Goal: Task Accomplishment & Management: Use online tool/utility

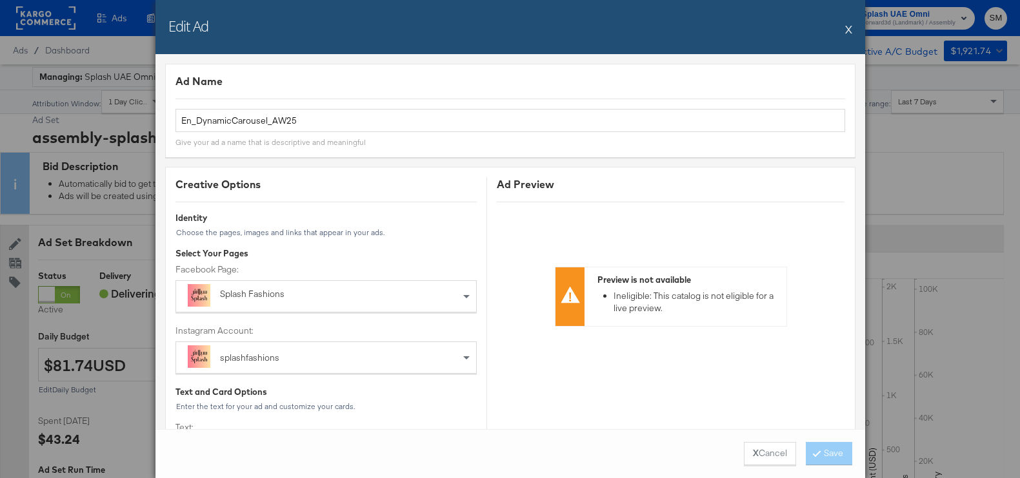
scroll to position [584, 0]
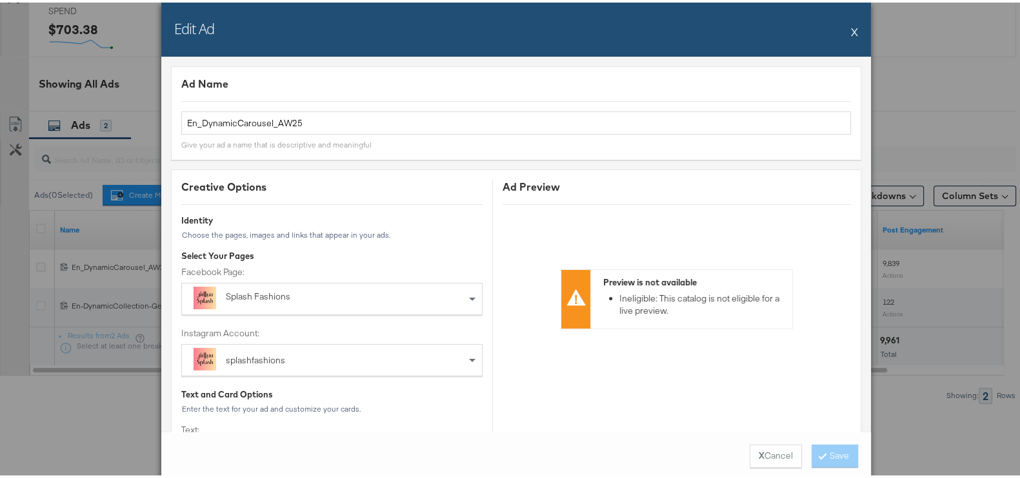
click at [851, 24] on button "X" at bounding box center [854, 29] width 7 height 26
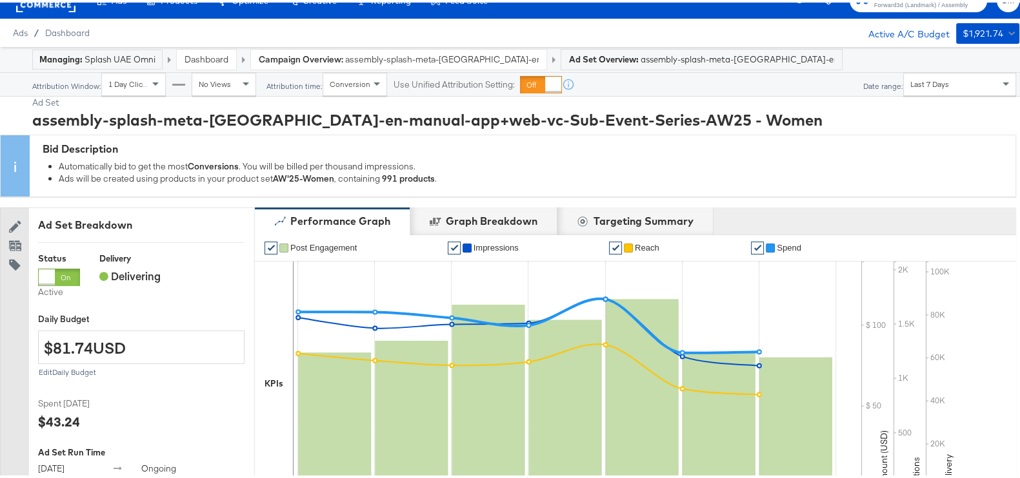
scroll to position [0, 0]
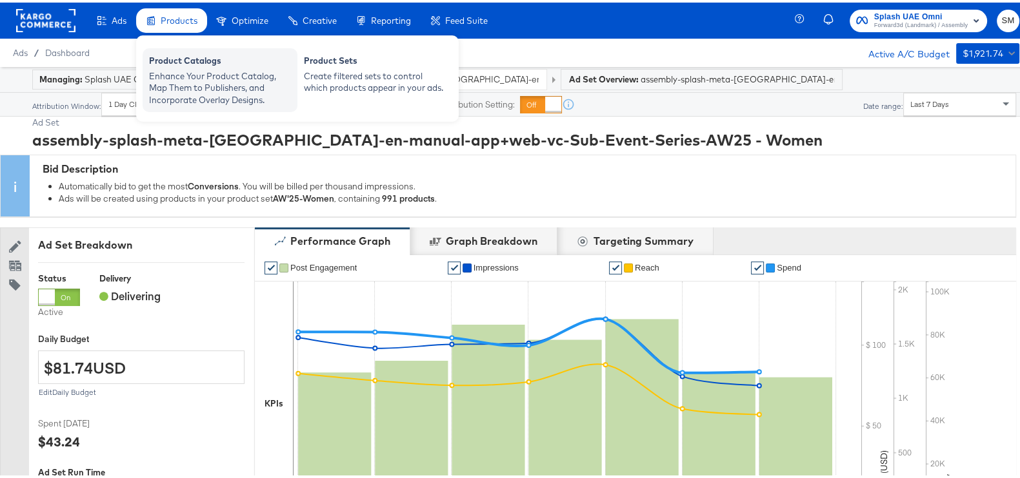
click at [263, 74] on div "Enhance Your Product Catalog, Map Them to Publishers, and Incorporate Overlay D…" at bounding box center [220, 86] width 142 height 36
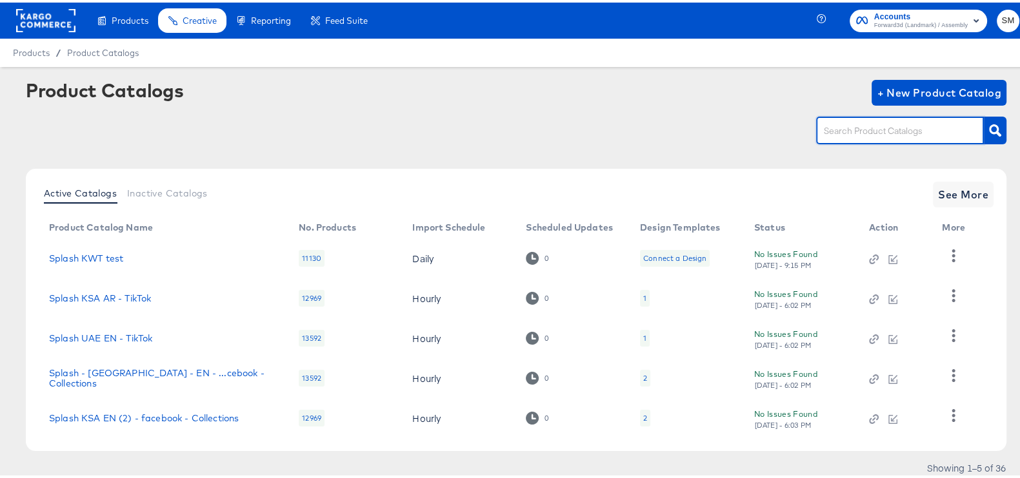
click at [919, 127] on input "text" at bounding box center [889, 128] width 137 height 15
type input "bah"
click at [989, 132] on icon "button" at bounding box center [995, 128] width 12 height 12
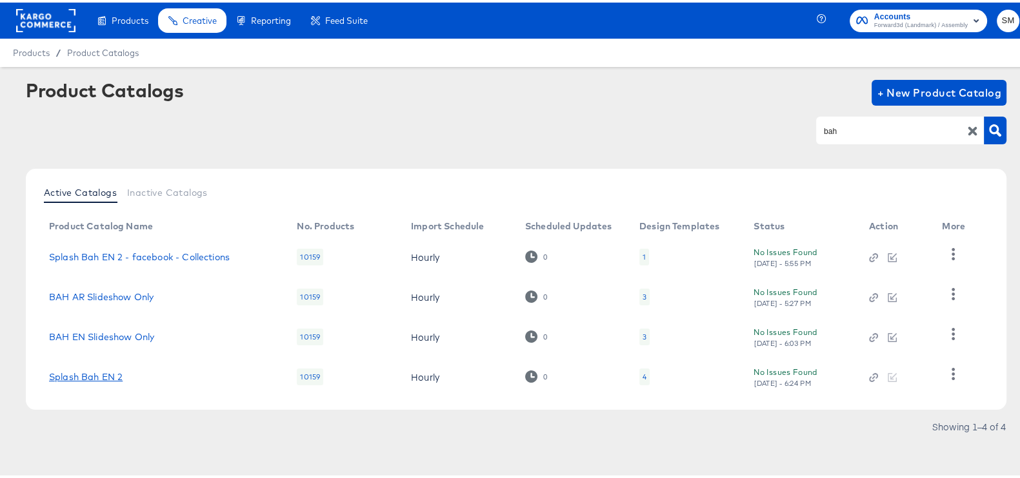
click at [62, 377] on link "Splash Bah EN 2" at bounding box center [86, 375] width 74 height 10
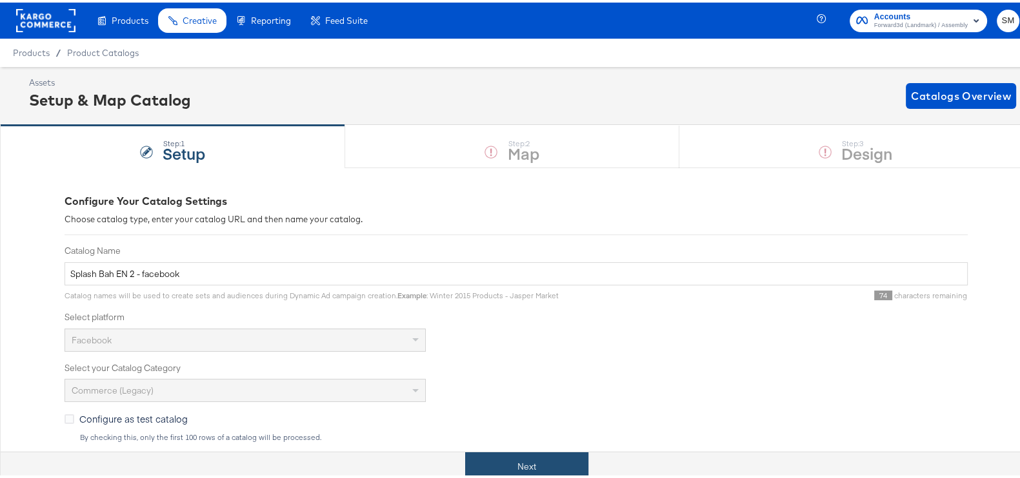
click at [553, 469] on button "Next" at bounding box center [526, 464] width 123 height 29
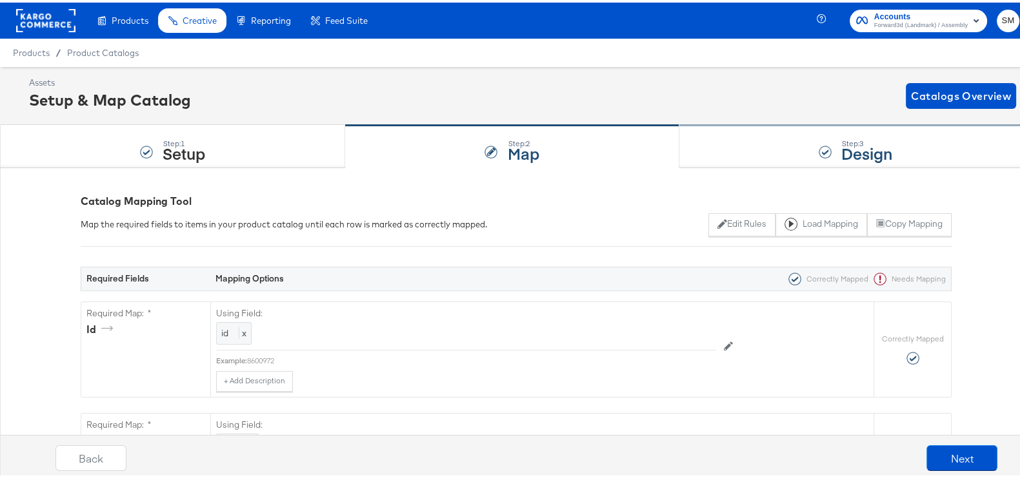
click at [818, 146] on div at bounding box center [824, 149] width 13 height 13
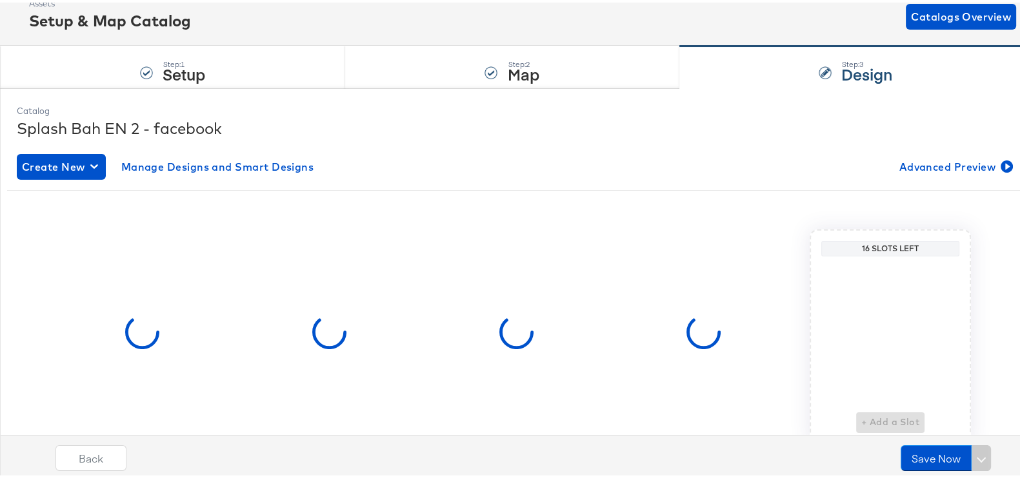
scroll to position [136, 0]
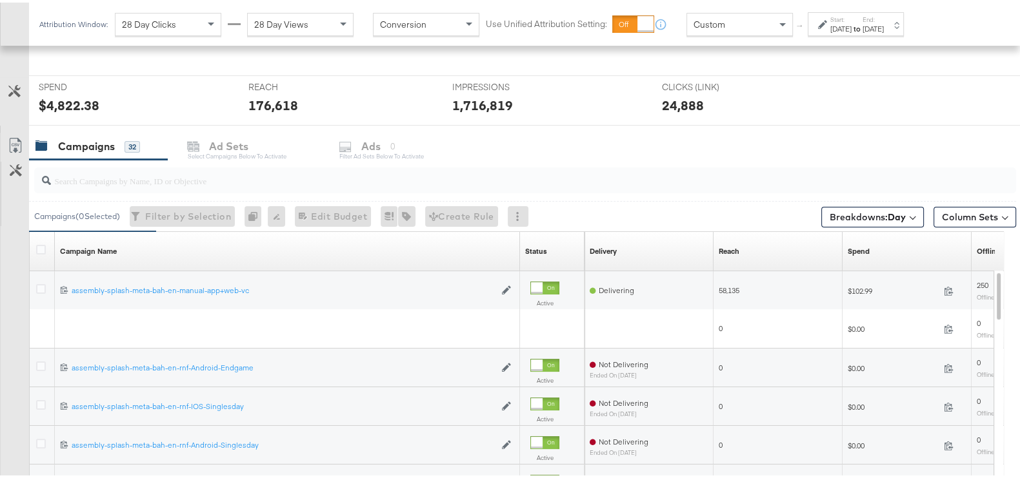
scroll to position [460, 0]
click at [839, 205] on button "Breakdowns: Day" at bounding box center [872, 214] width 103 height 21
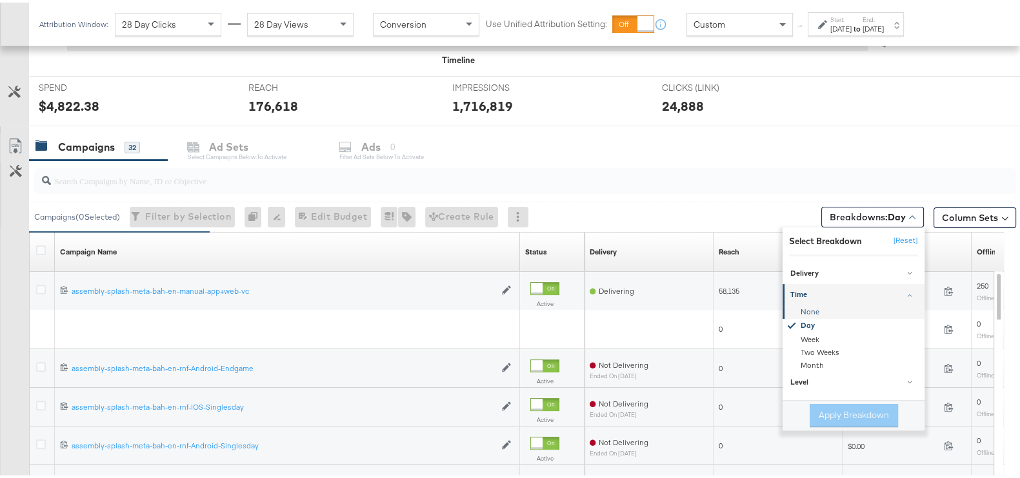
click at [806, 306] on div "None" at bounding box center [854, 310] width 140 height 13
click at [823, 415] on button "Apply Breakdown" at bounding box center [853, 413] width 88 height 23
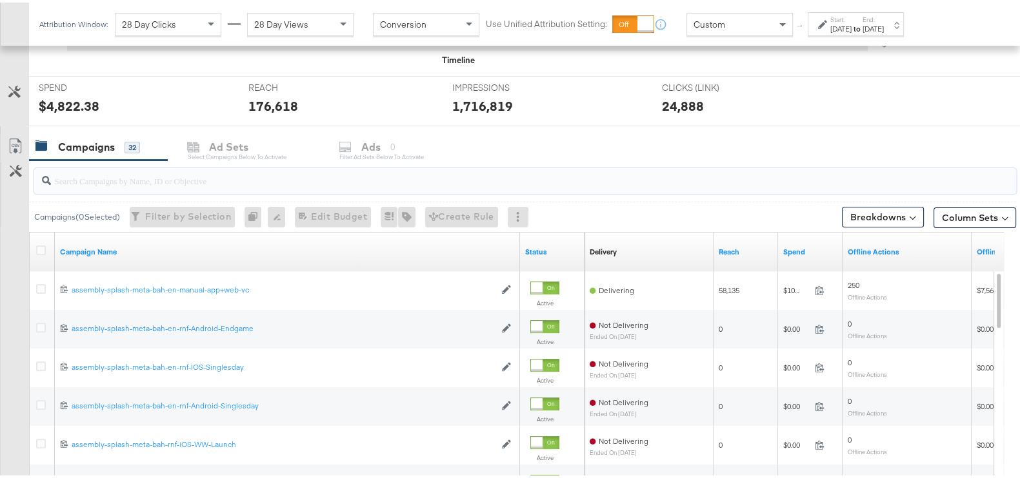
click at [214, 183] on input "search" at bounding box center [489, 173] width 876 height 25
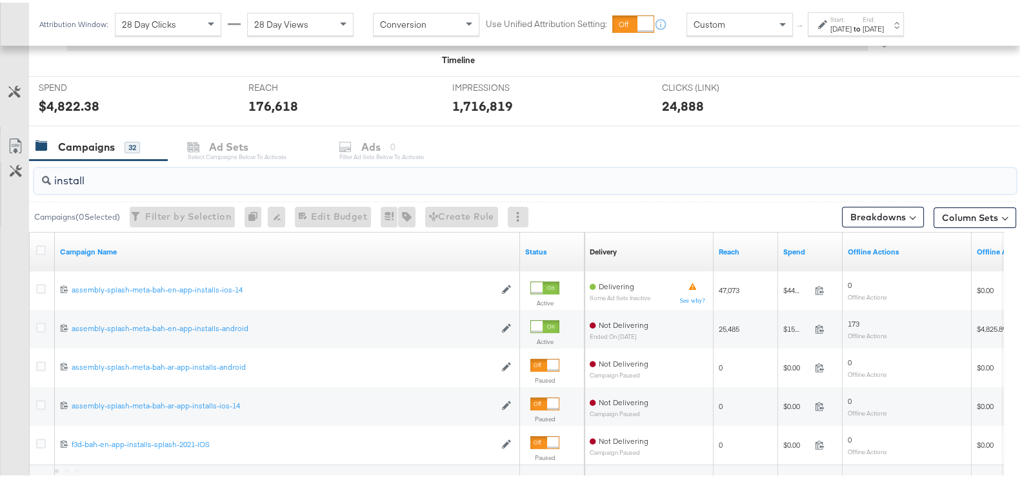
type input "install"
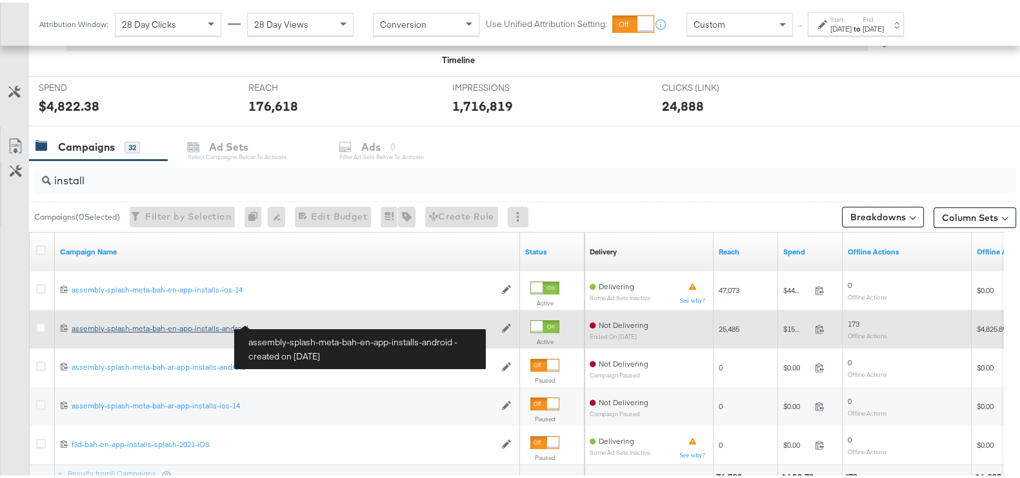
click at [224, 326] on div "assembly-splash-meta-bah-en-app-installs-android assembly-splash-meta-bah-en-ap…" at bounding box center [283, 326] width 423 height 10
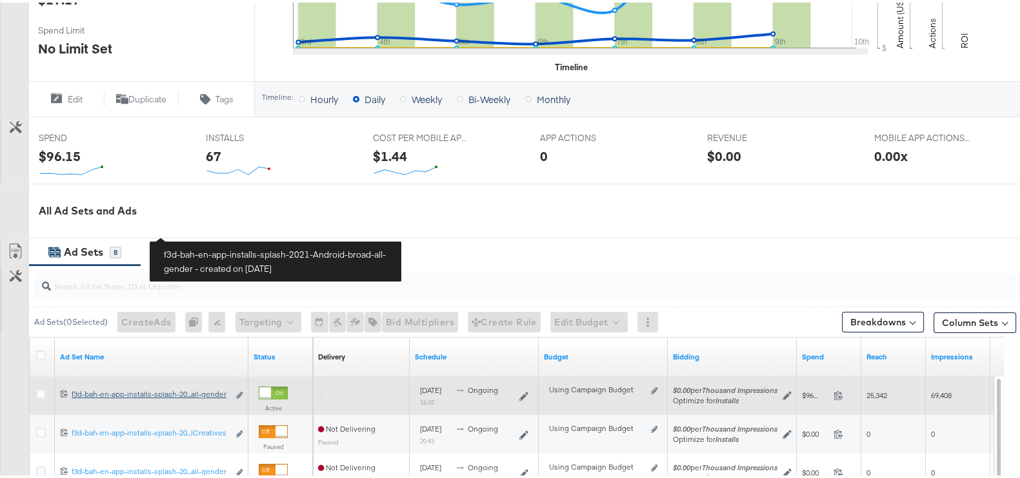
scroll to position [564, 0]
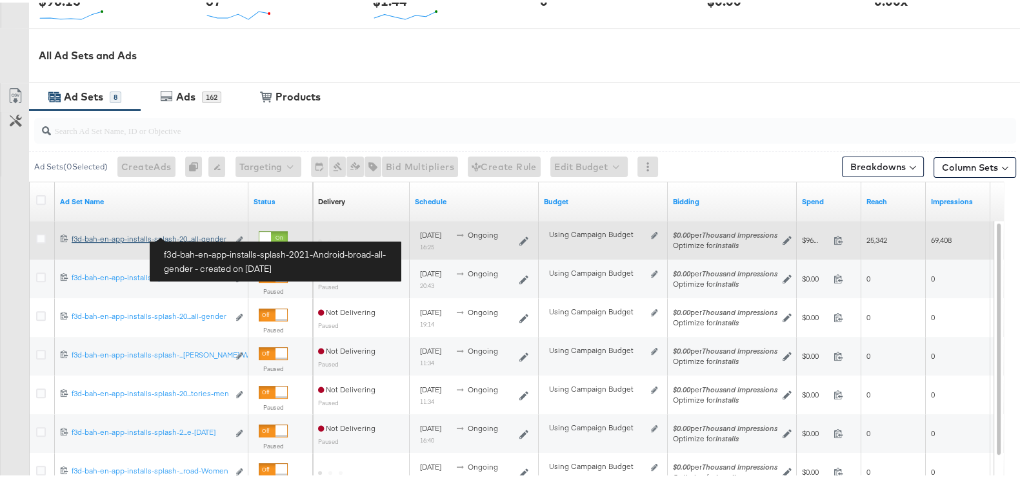
click at [198, 233] on div "f3d-bah-en-app-installs-splash-2021-Android-broad-all-gender f3d-bah-en-app-ins…" at bounding box center [150, 237] width 157 height 10
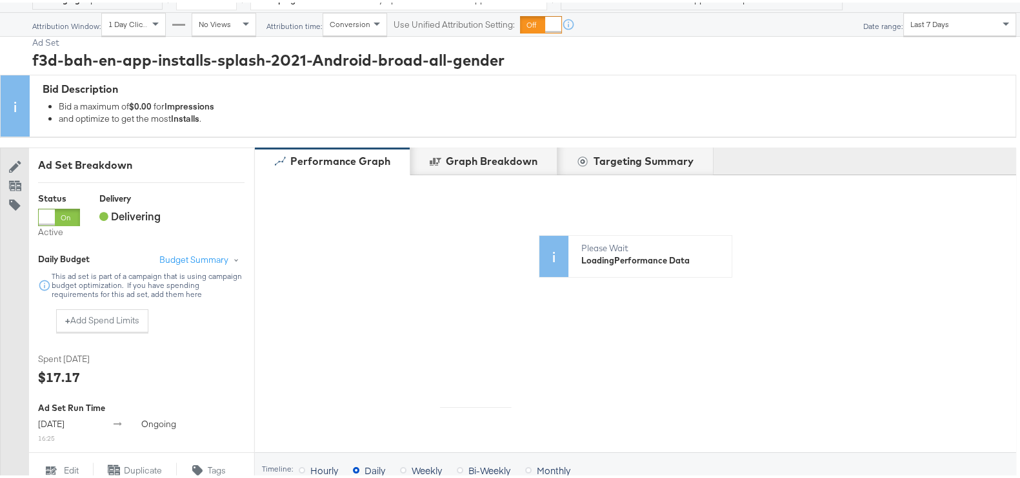
scroll to position [576, 0]
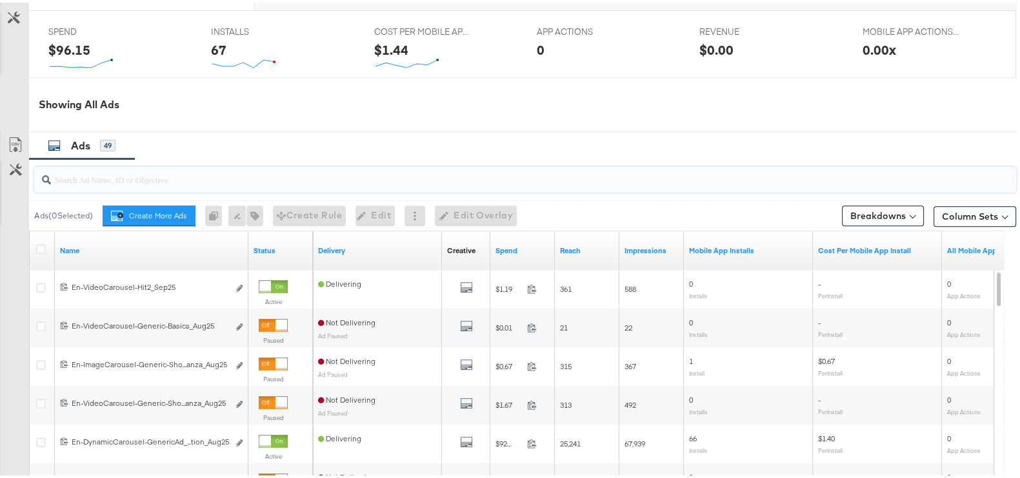
click at [149, 182] on input "search" at bounding box center [489, 171] width 876 height 25
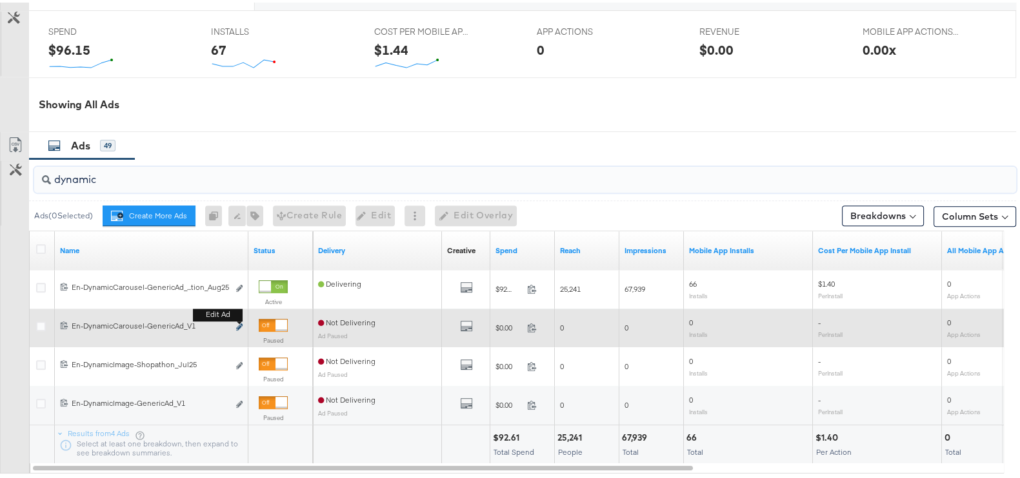
type input "dynamic"
click at [239, 327] on icon "link" at bounding box center [239, 324] width 6 height 7
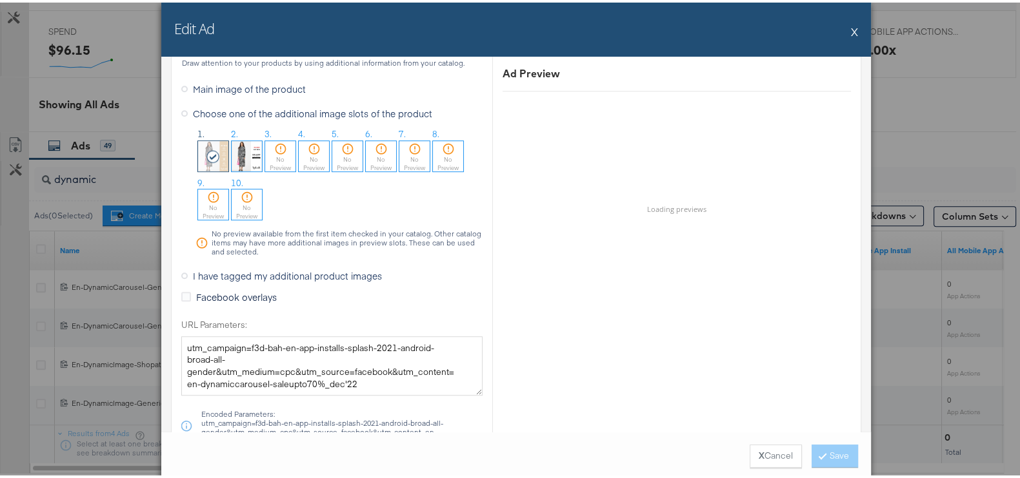
scroll to position [949, 0]
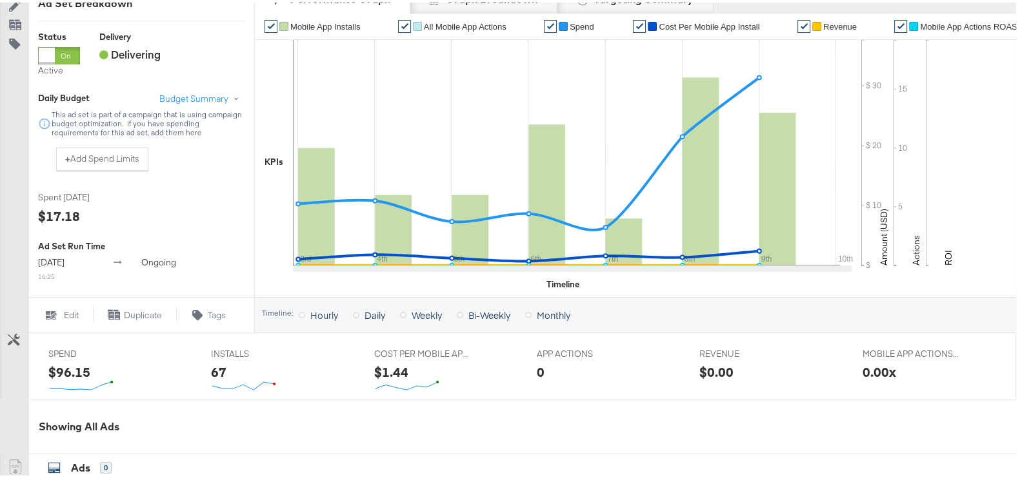
scroll to position [596, 0]
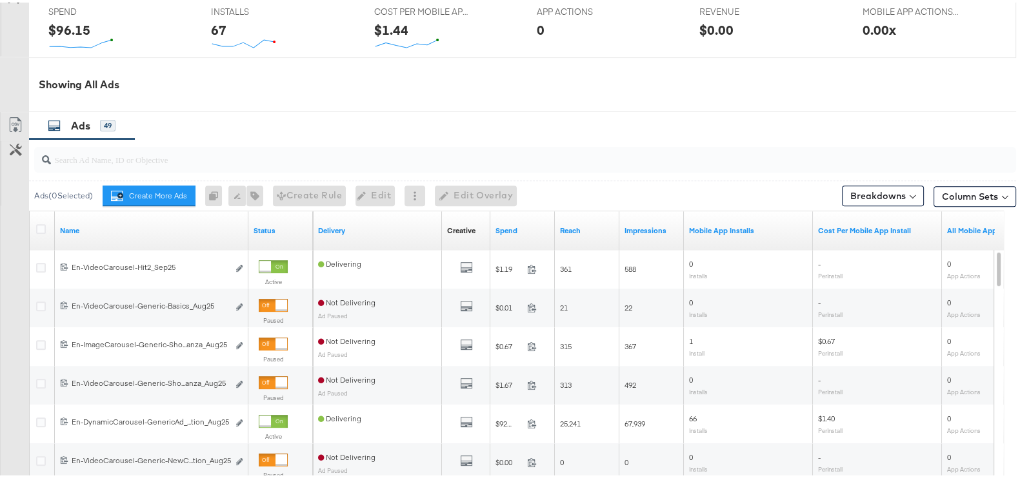
click at [193, 150] on input "search" at bounding box center [489, 151] width 876 height 25
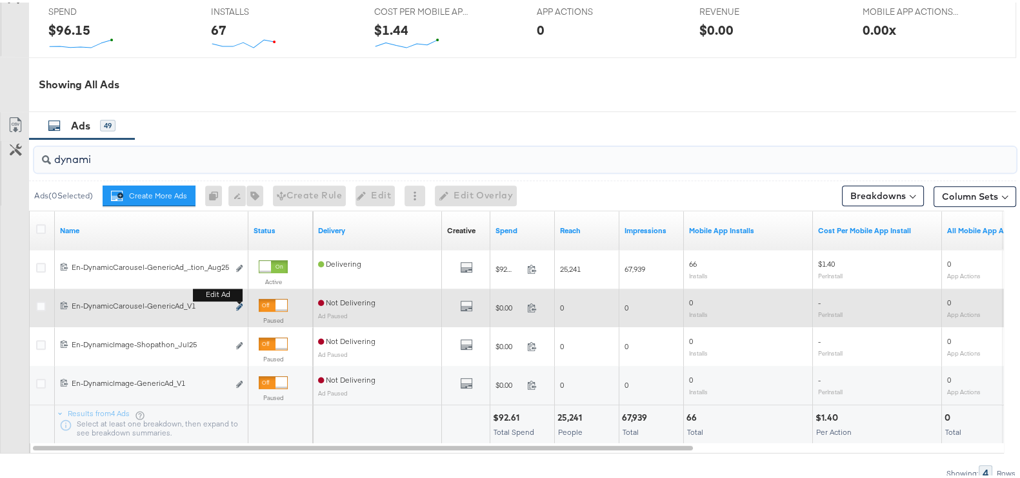
type input "dynami"
click at [239, 305] on icon "link" at bounding box center [239, 304] width 6 height 7
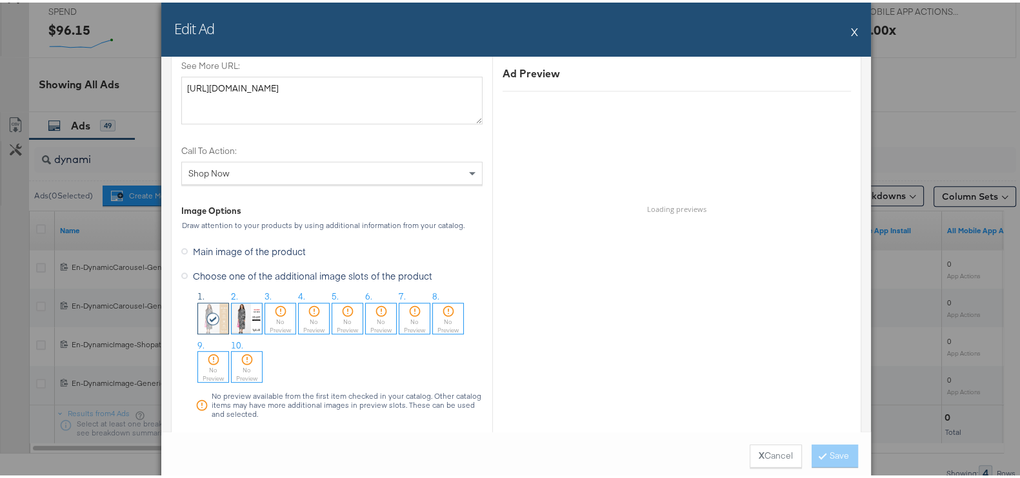
scroll to position [806, 0]
click at [283, 302] on div at bounding box center [280, 307] width 30 height 13
click at [842, 455] on button "Save" at bounding box center [834, 453] width 46 height 23
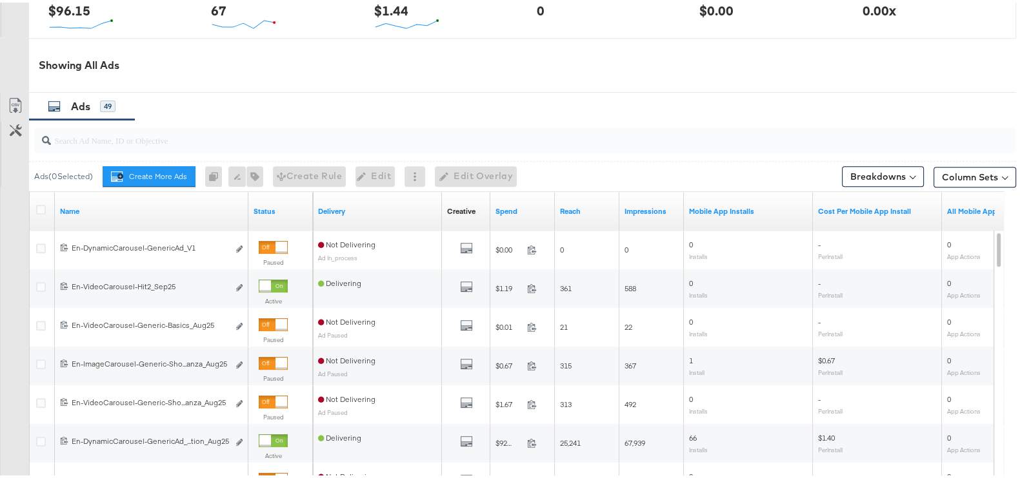
scroll to position [515, 0]
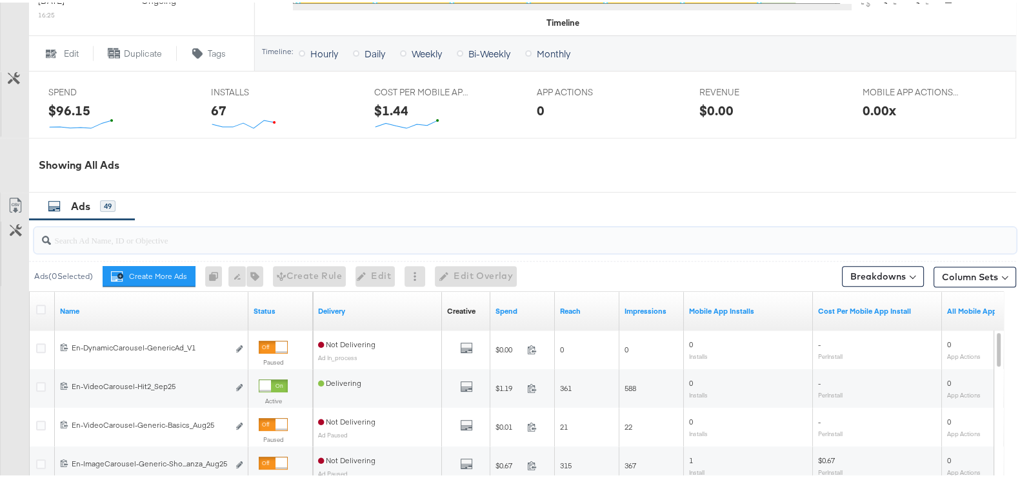
click at [129, 239] on input "search" at bounding box center [489, 232] width 876 height 25
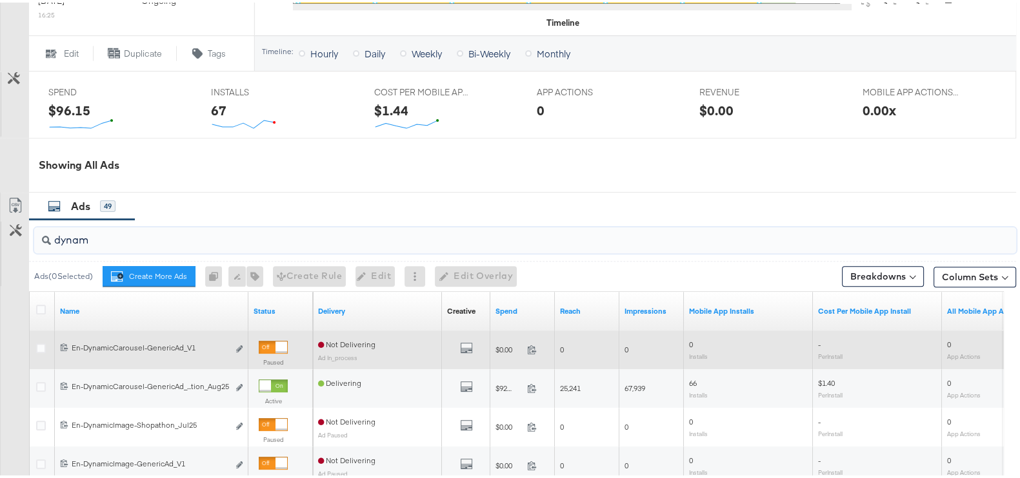
scroll to position [674, 0]
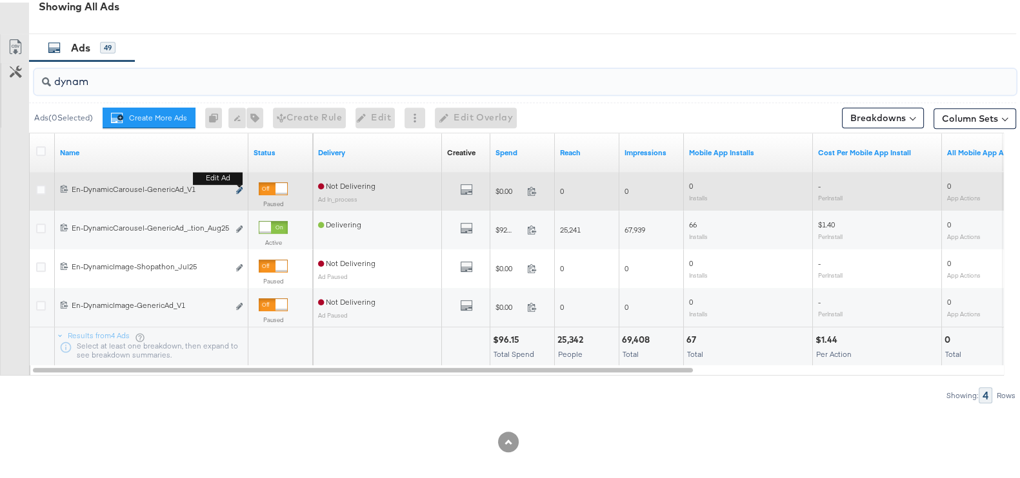
type input "dynam"
click at [237, 182] on button "Edit ad" at bounding box center [239, 189] width 8 height 14
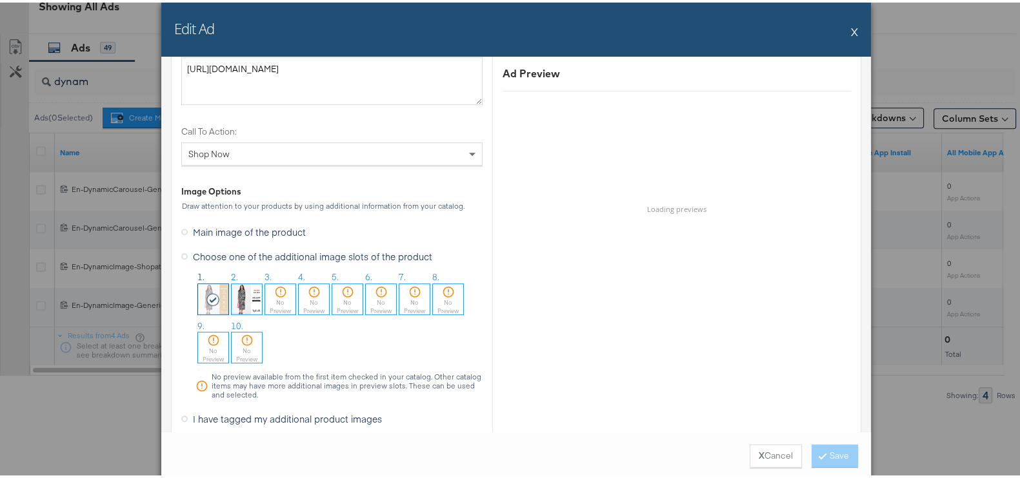
scroll to position [887, 0]
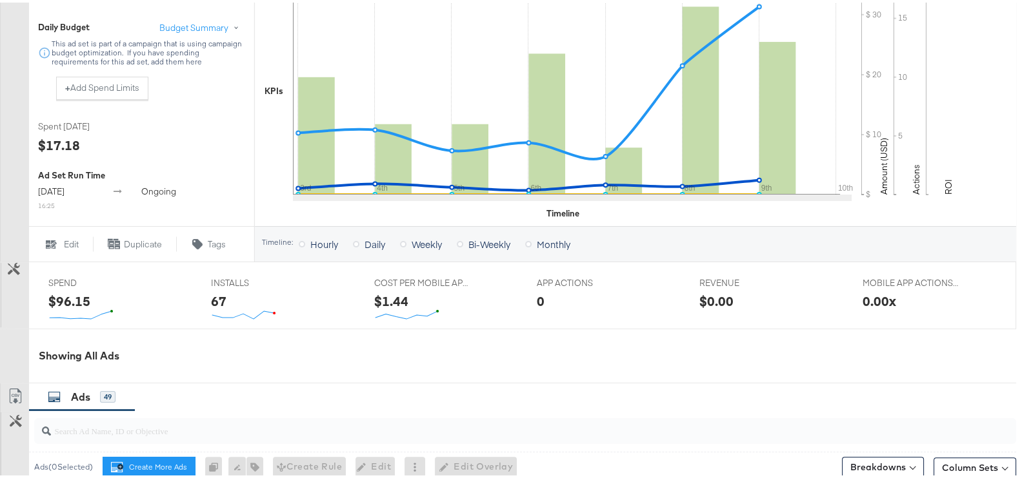
scroll to position [596, 0]
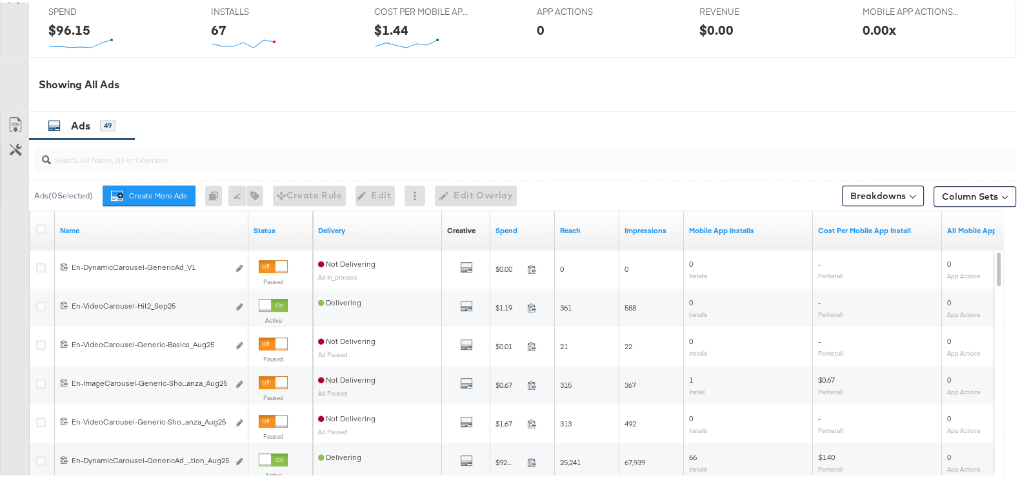
click at [182, 161] on input "search" at bounding box center [489, 151] width 876 height 25
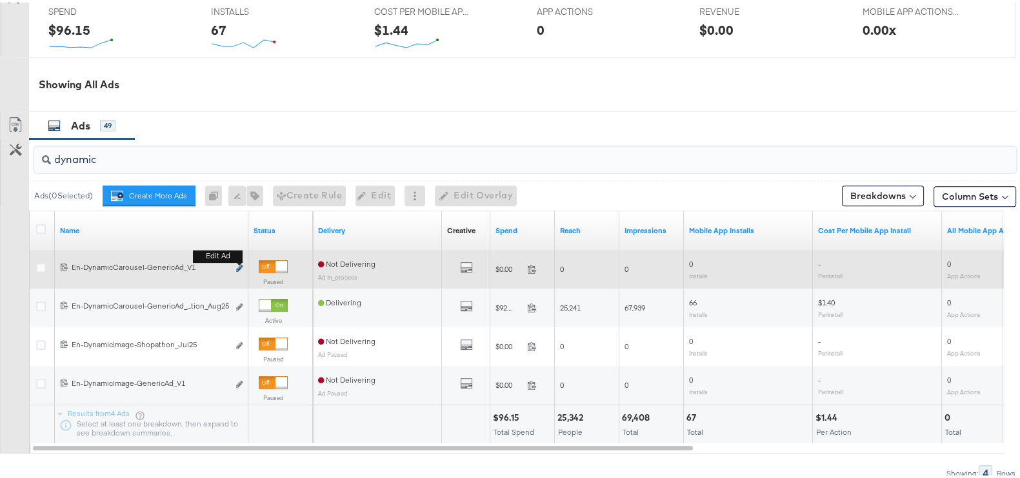
type input "dynamic"
click at [239, 266] on icon "link" at bounding box center [239, 265] width 6 height 7
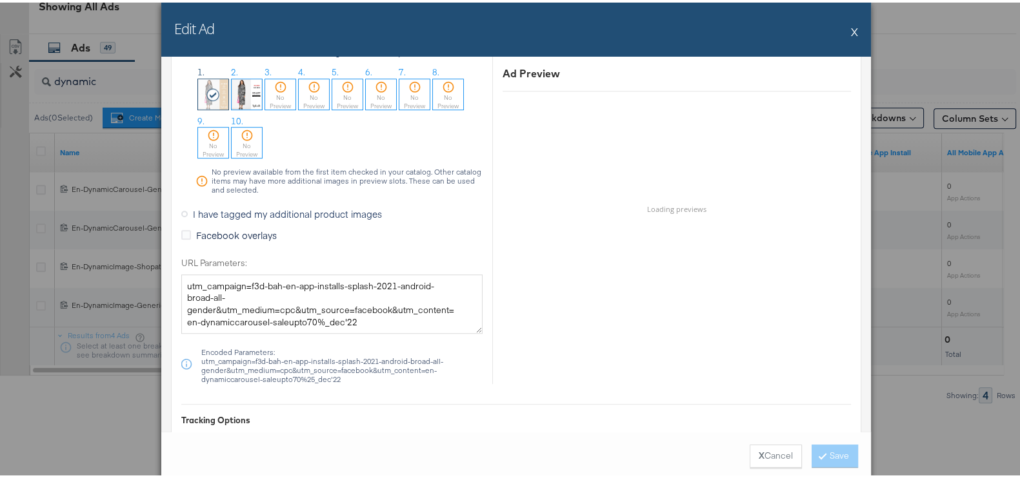
scroll to position [948, 0]
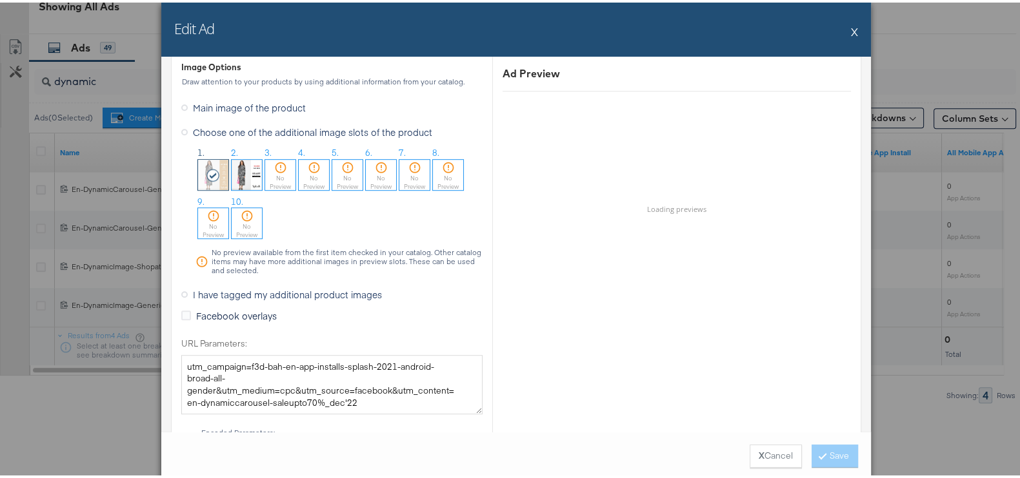
click at [277, 177] on div "No Preview" at bounding box center [280, 180] width 30 height 17
click at [811, 459] on button "Save" at bounding box center [834, 453] width 46 height 23
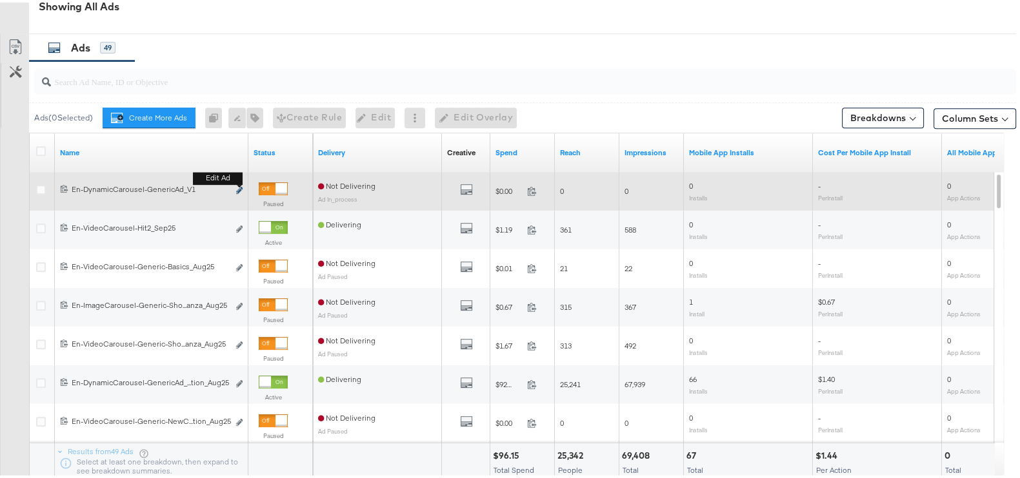
click at [239, 184] on button "Edit ad" at bounding box center [239, 189] width 8 height 14
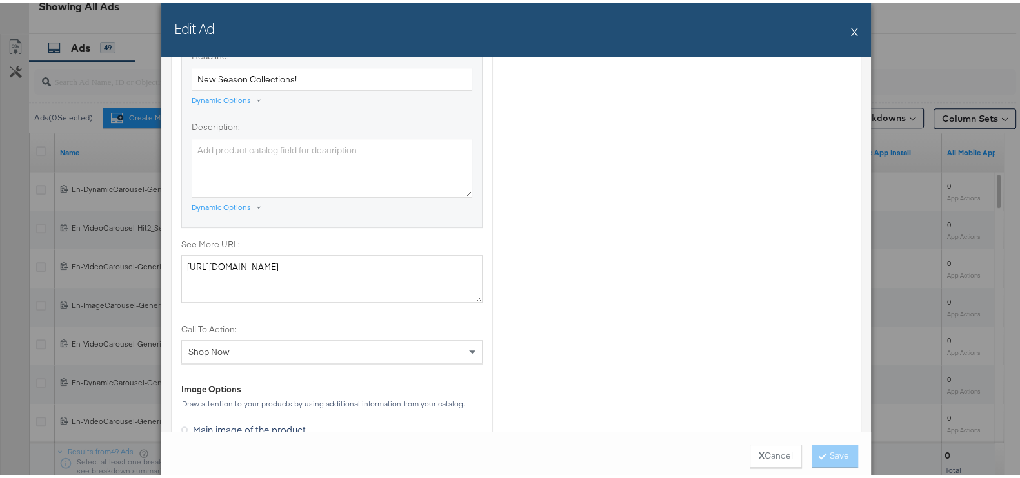
scroll to position [867, 0]
